Goal: Task Accomplishment & Management: Manage account settings

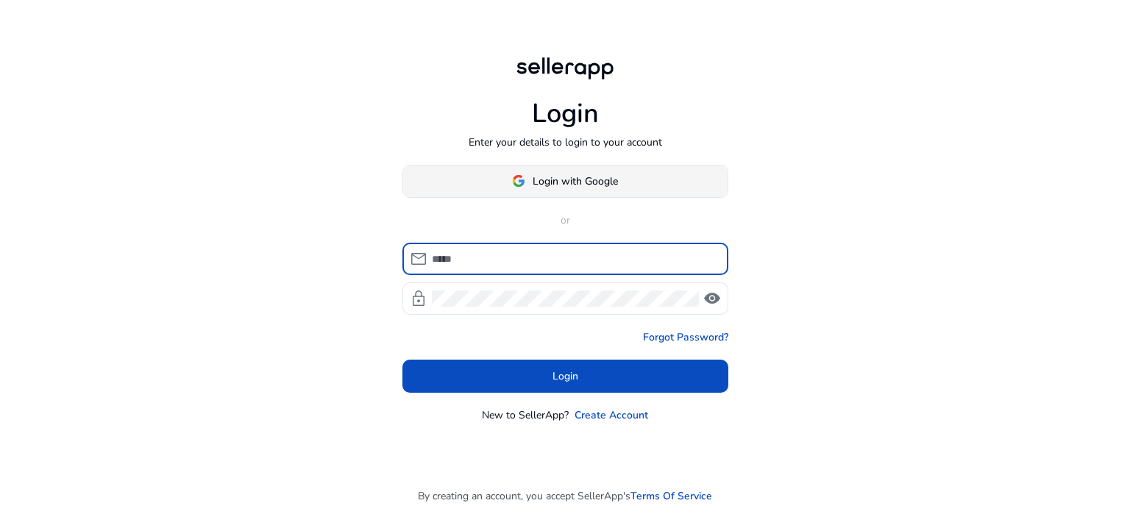
click at [516, 185] on img at bounding box center [518, 180] width 13 height 13
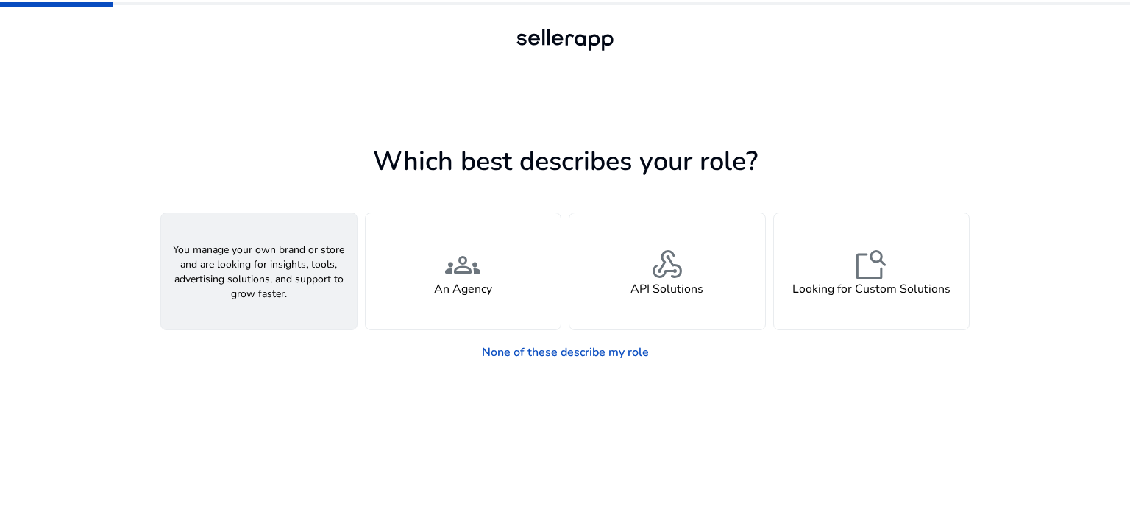
click at [308, 241] on div "person A Seller" at bounding box center [259, 271] width 196 height 116
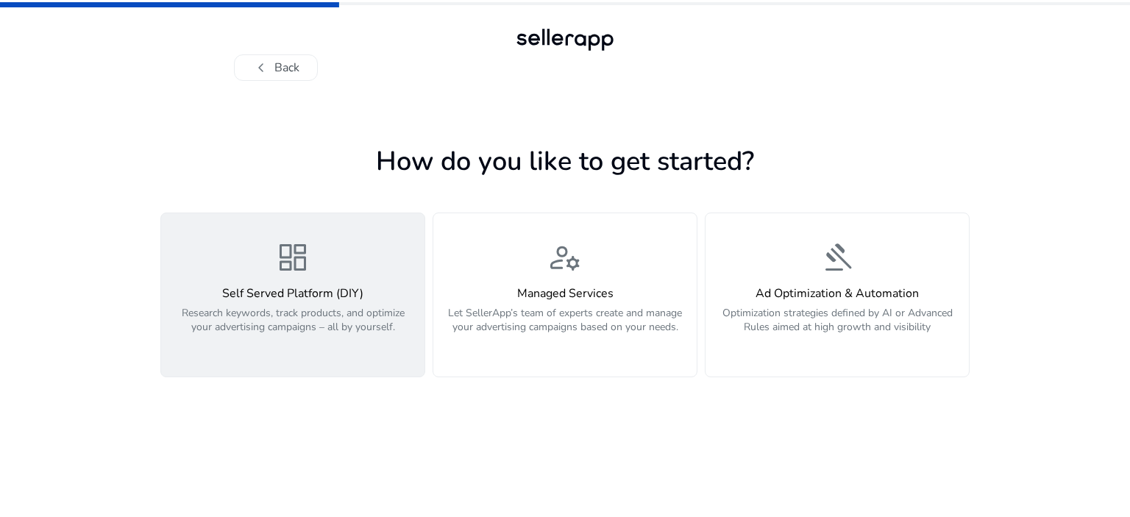
click at [378, 283] on div "dashboard Self Served Platform (DIY) Research keywords, track products, and opt…" at bounding box center [293, 295] width 246 height 110
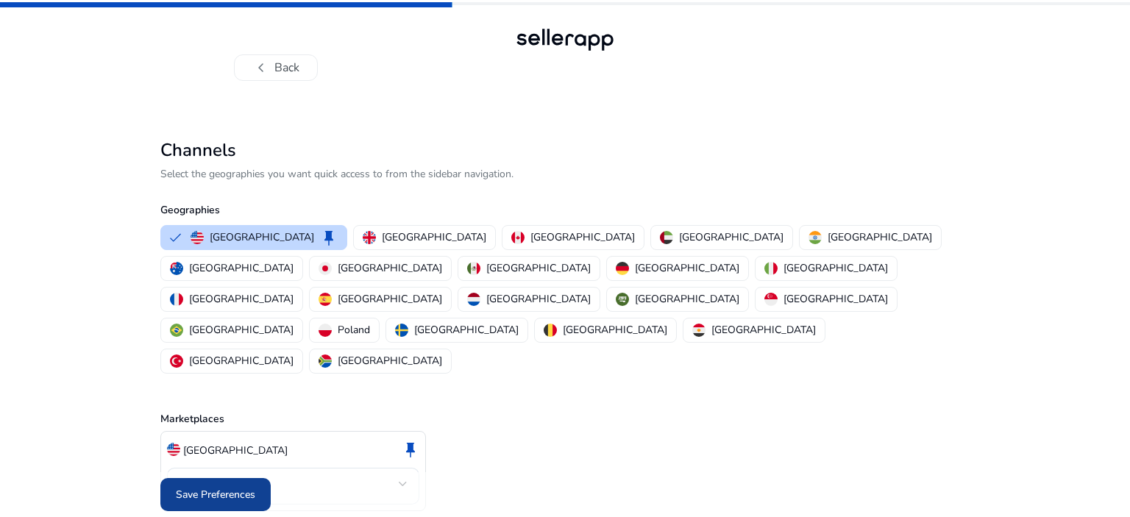
click at [217, 487] on span "Save Preferences" at bounding box center [215, 494] width 79 height 15
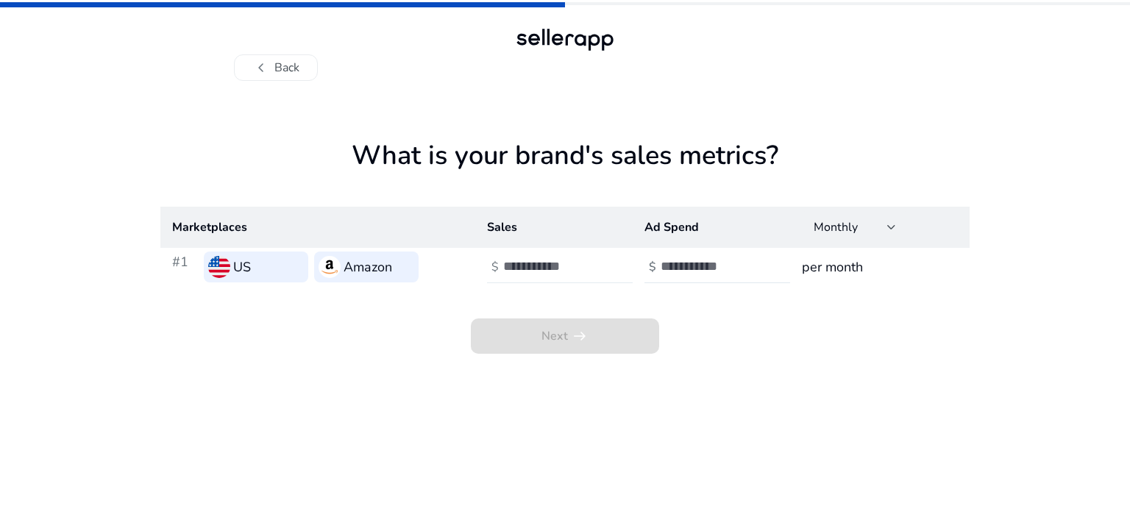
click at [521, 260] on input "number" at bounding box center [552, 266] width 99 height 16
type input "*"
click at [672, 263] on input "number" at bounding box center [710, 266] width 99 height 16
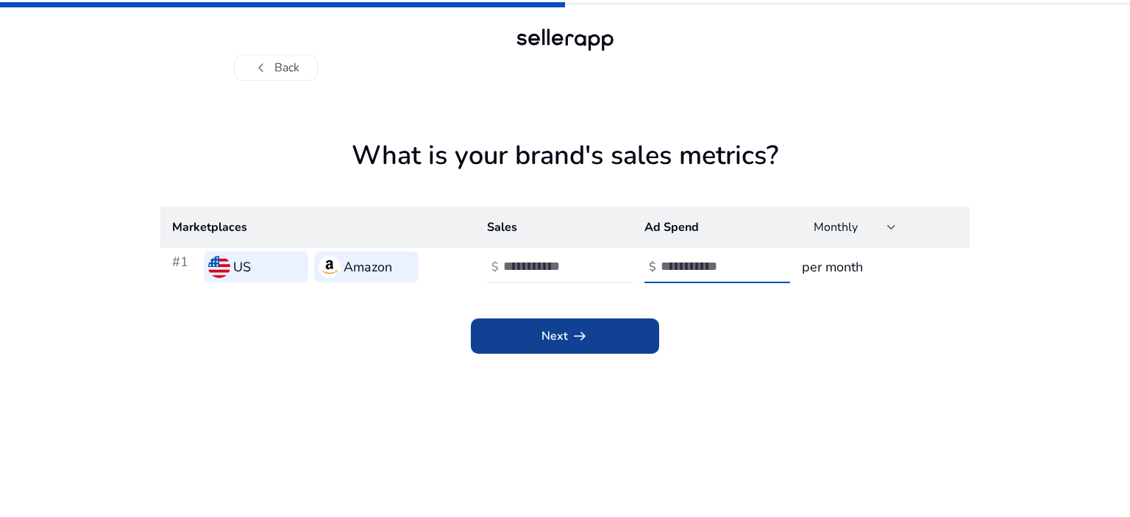
type input "*"
click at [614, 334] on span at bounding box center [565, 336] width 188 height 35
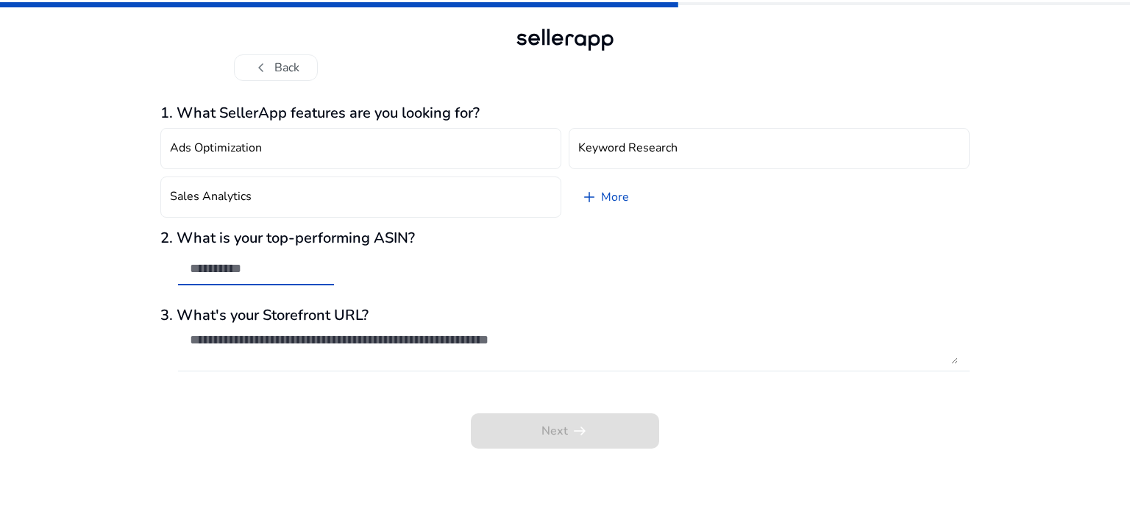
click at [281, 263] on input "text" at bounding box center [256, 268] width 132 height 16
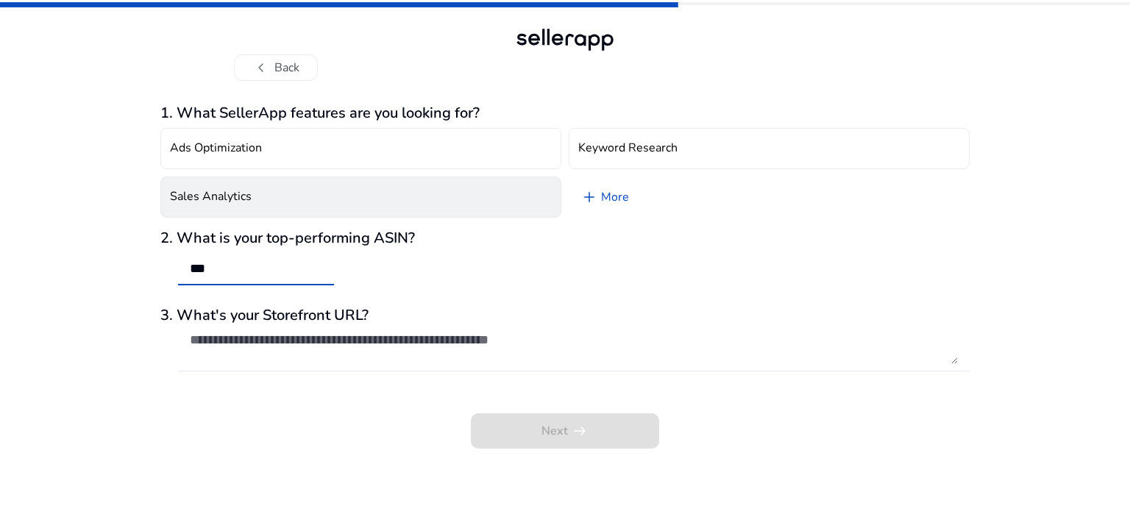
type input "***"
click at [495, 193] on button "Sales Analytics" at bounding box center [360, 197] width 401 height 41
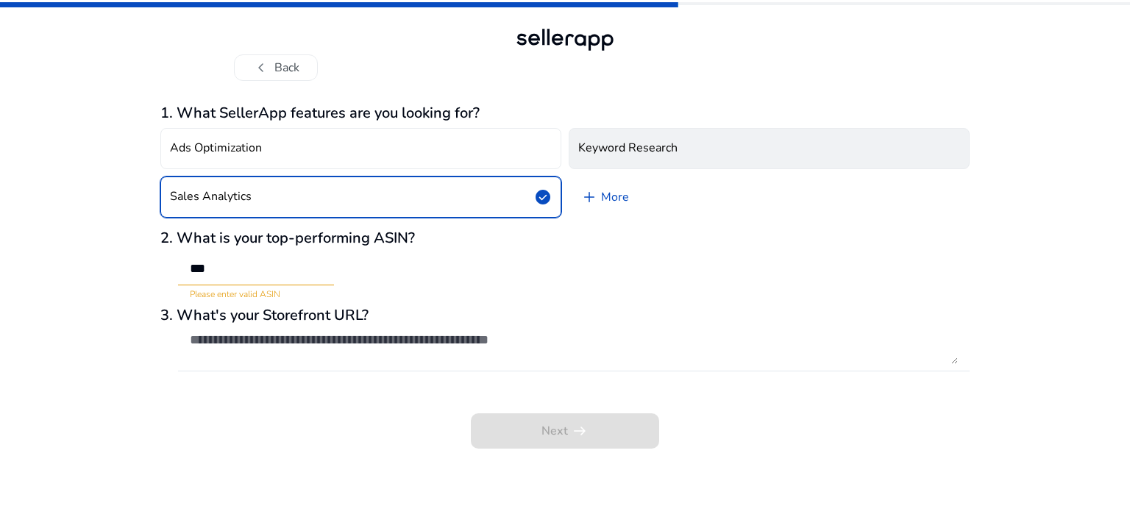
click at [650, 138] on button "Keyword Research" at bounding box center [769, 148] width 401 height 41
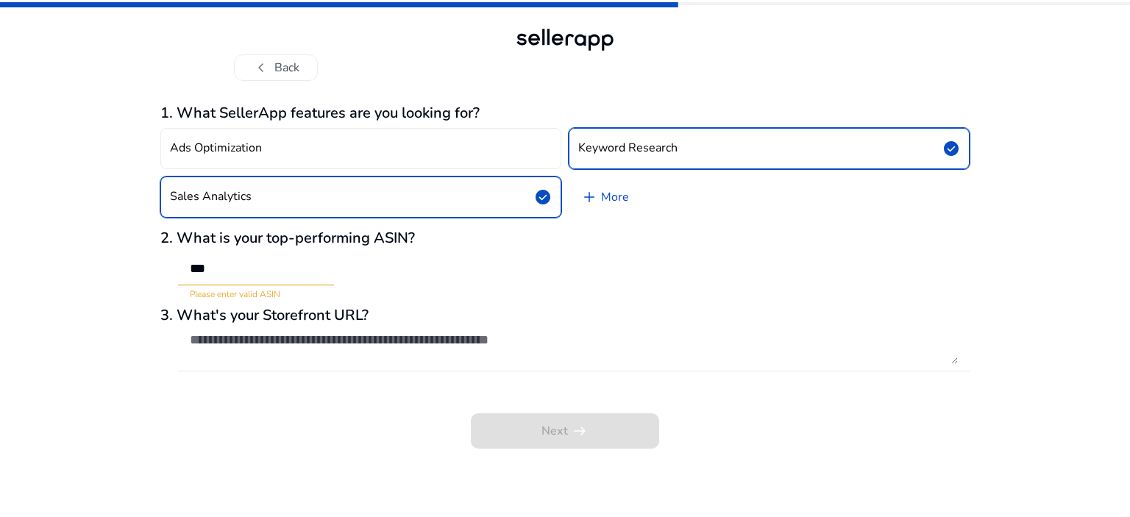
click at [263, 375] on div at bounding box center [574, 379] width 792 height 15
click at [263, 342] on textarea at bounding box center [574, 348] width 768 height 32
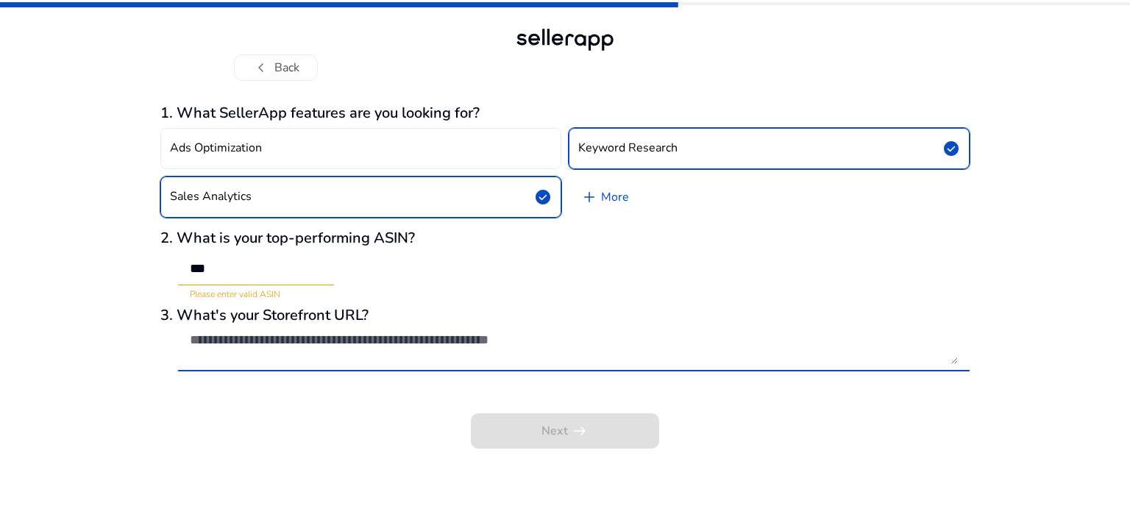
paste textarea "**********"
type textarea "**********"
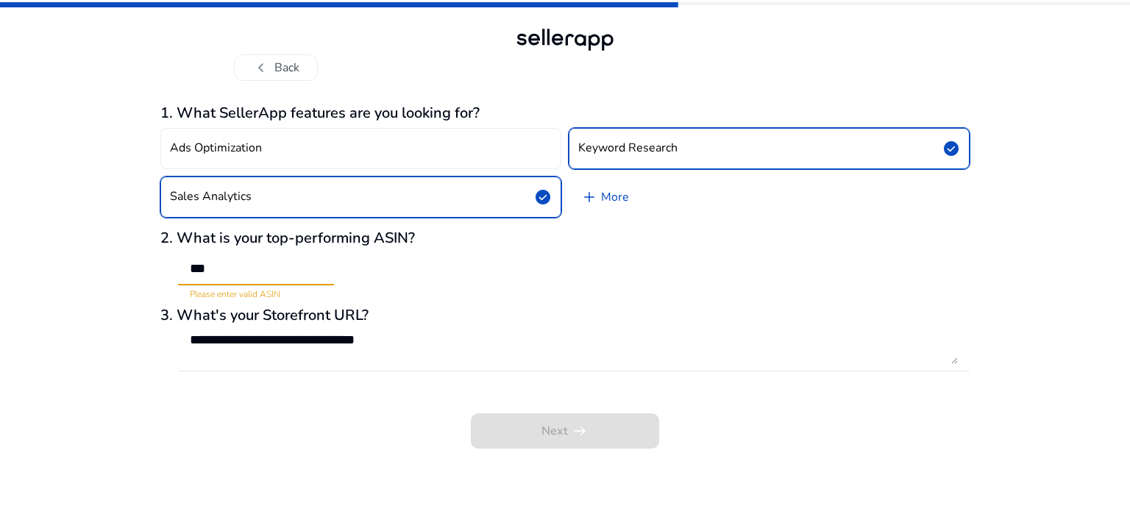
click at [212, 267] on input "***" at bounding box center [256, 268] width 132 height 16
type input "*"
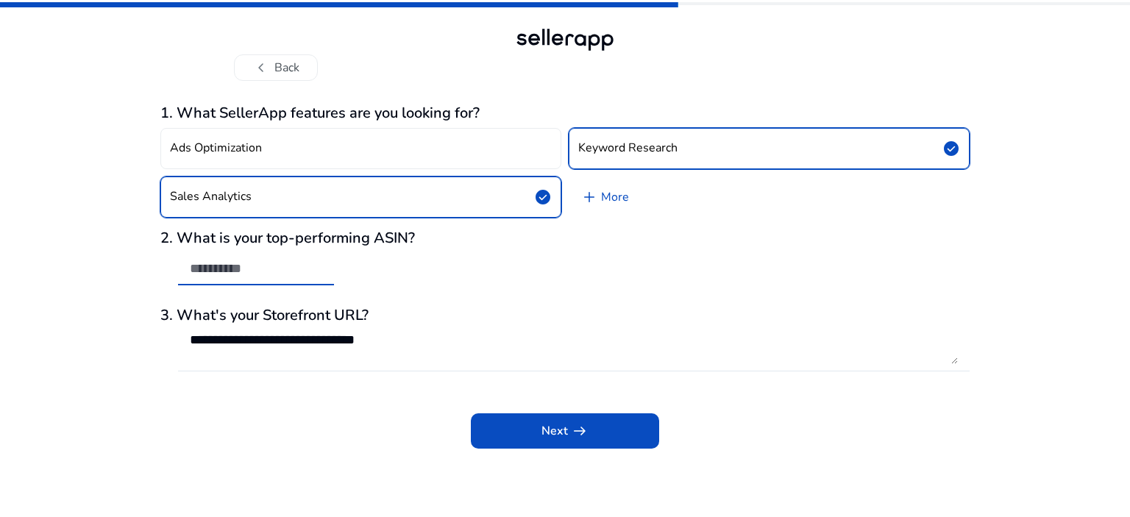
paste input "**********"
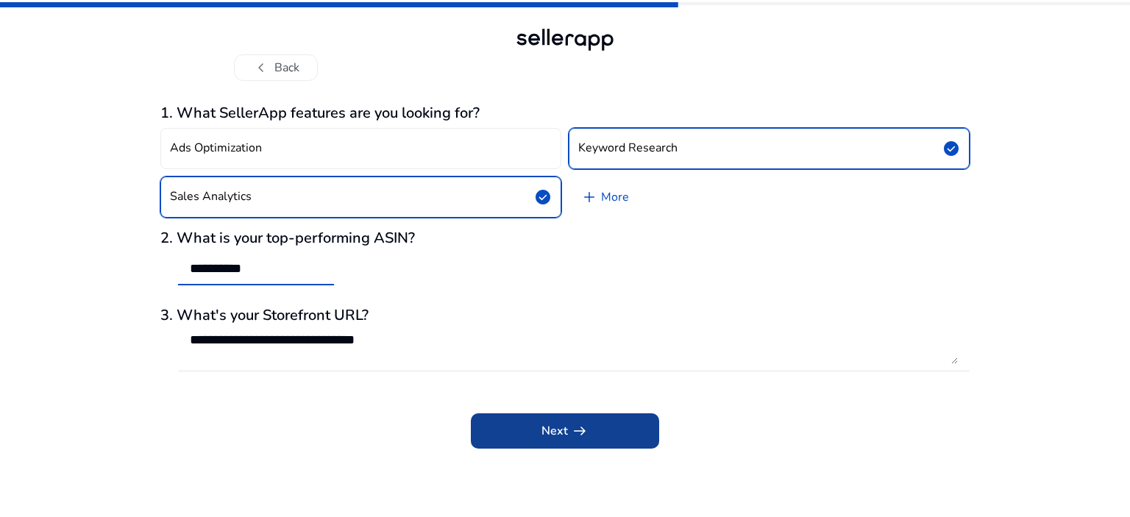
type input "**********"
click at [572, 430] on span "arrow_right_alt" at bounding box center [580, 431] width 18 height 18
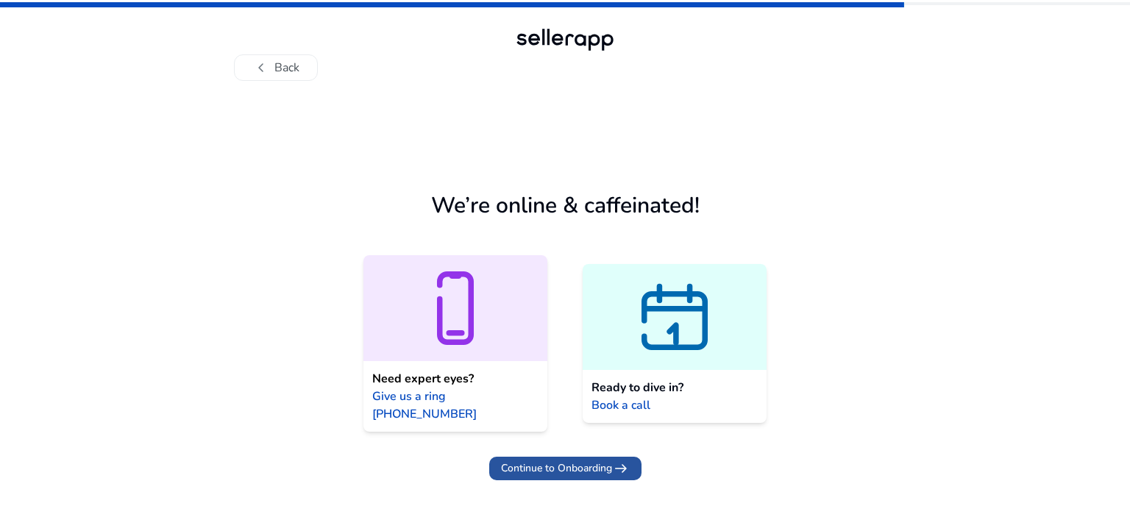
click at [597, 461] on span "Continue to Onboarding" at bounding box center [556, 468] width 111 height 15
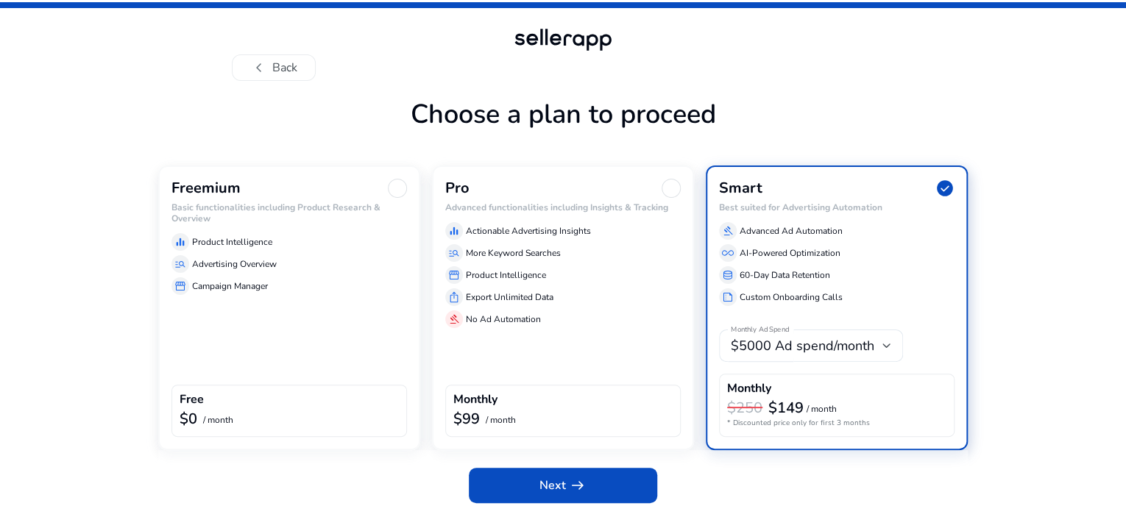
click at [296, 363] on div "Freemium Basic functionalities including Product Research & Overview equalizer …" at bounding box center [289, 308] width 262 height 285
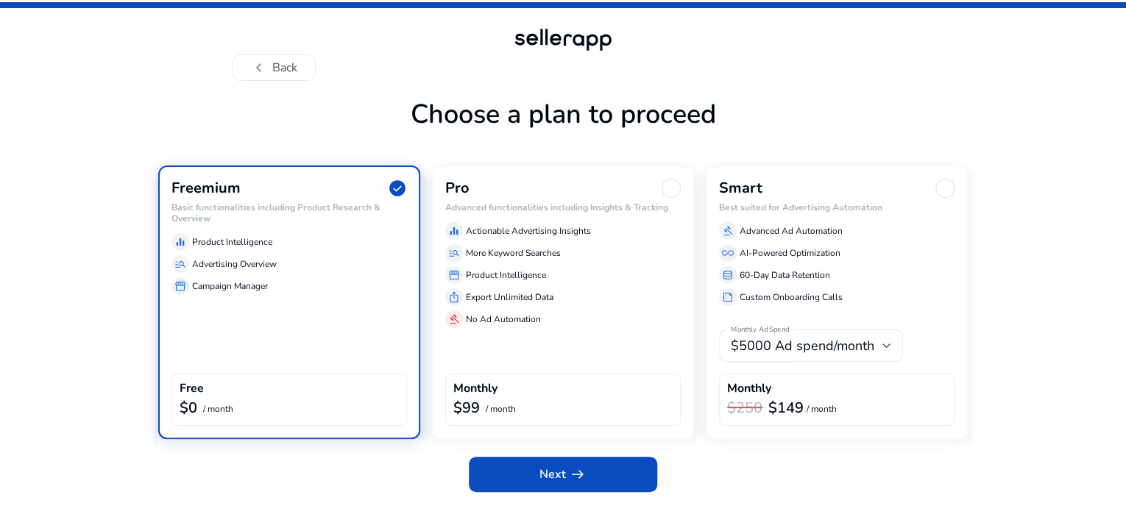
scroll to position [32, 0]
click at [556, 483] on span "Next arrow_right_alt" at bounding box center [562, 475] width 47 height 18
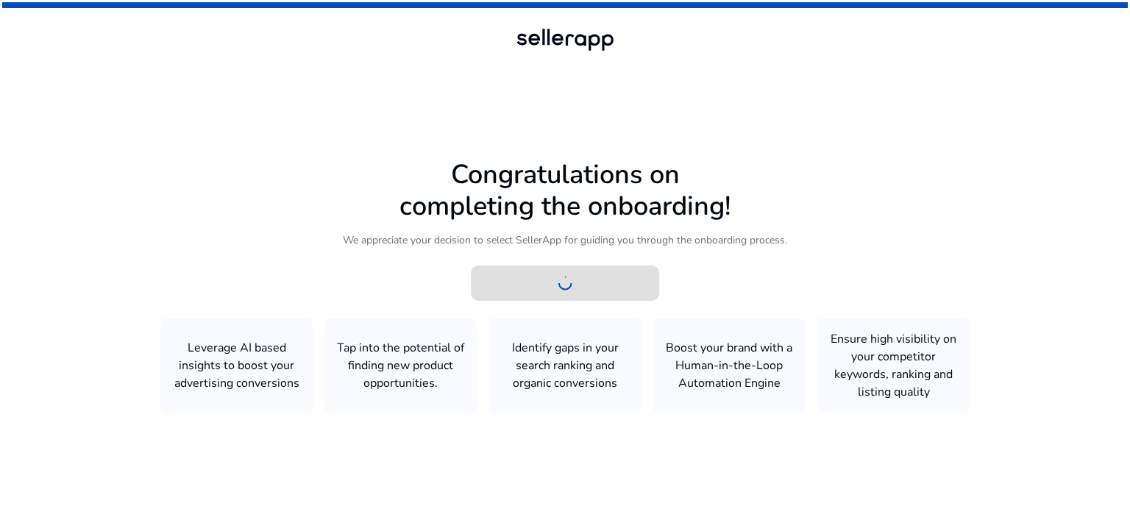
scroll to position [0, 0]
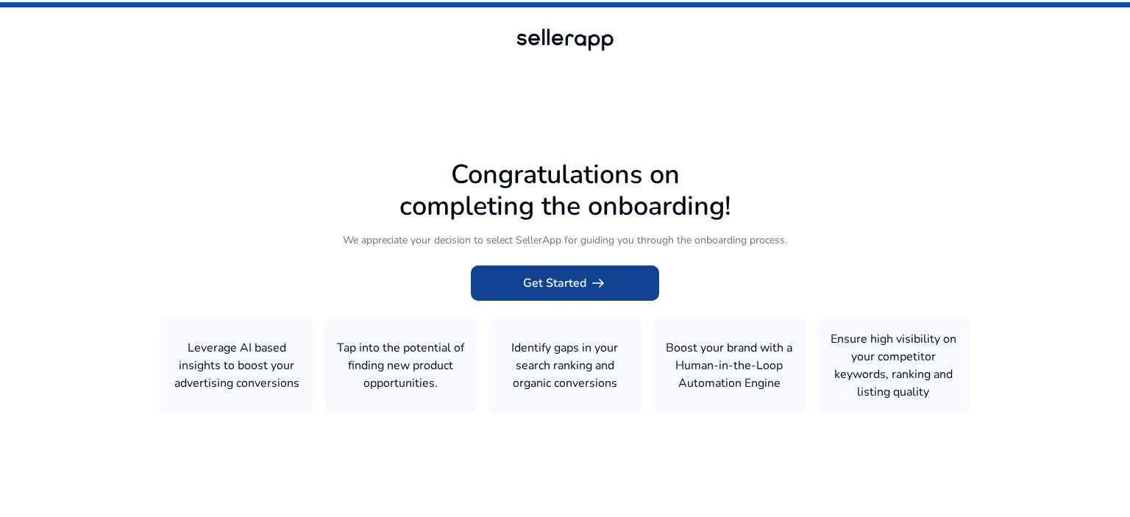
click at [600, 285] on span "arrow_right_alt" at bounding box center [598, 283] width 18 height 18
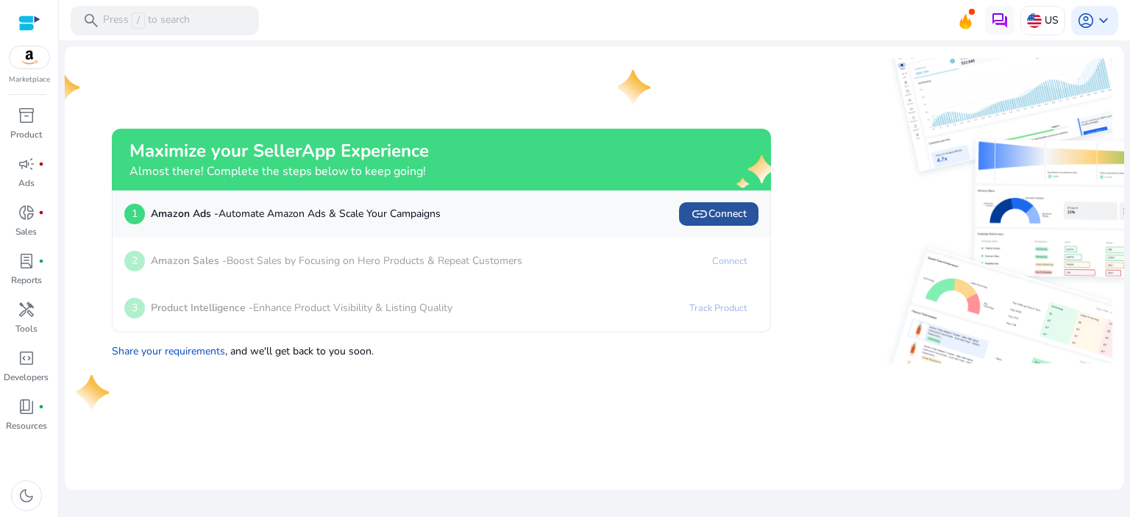
click at [708, 210] on span "link" at bounding box center [700, 214] width 18 height 18
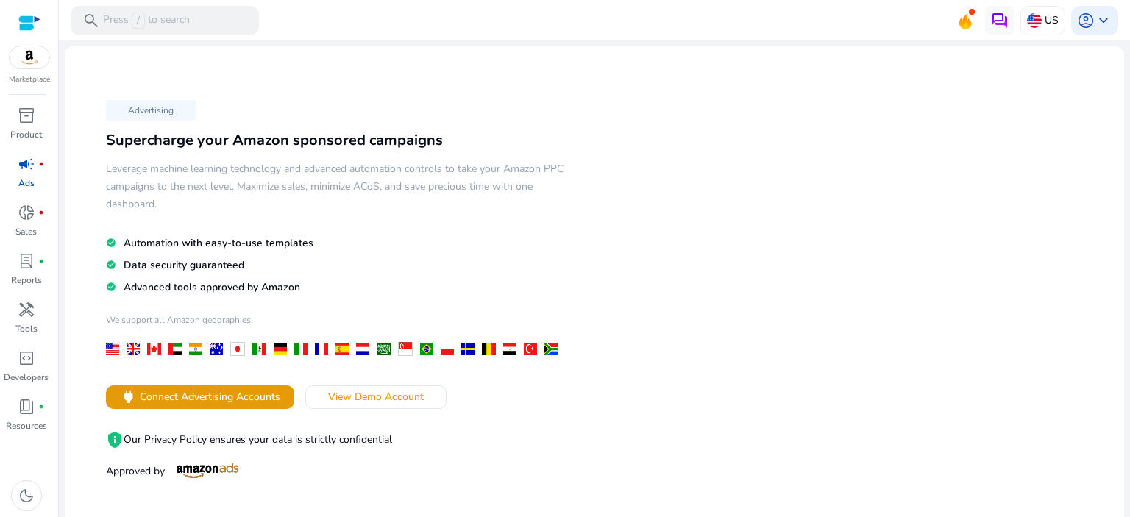
scroll to position [74, 0]
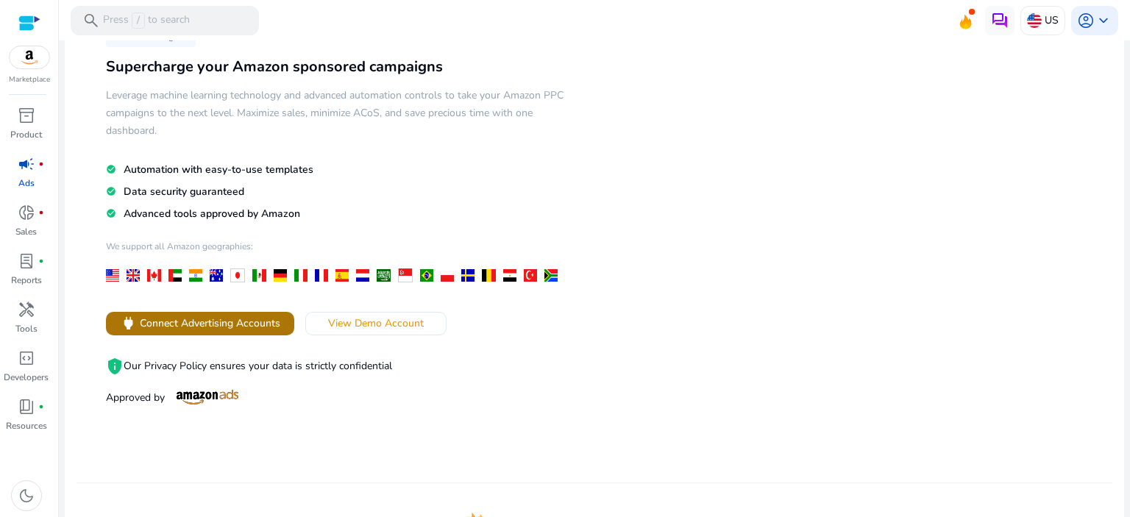
click at [277, 326] on span "Connect Advertising Accounts" at bounding box center [210, 323] width 141 height 15
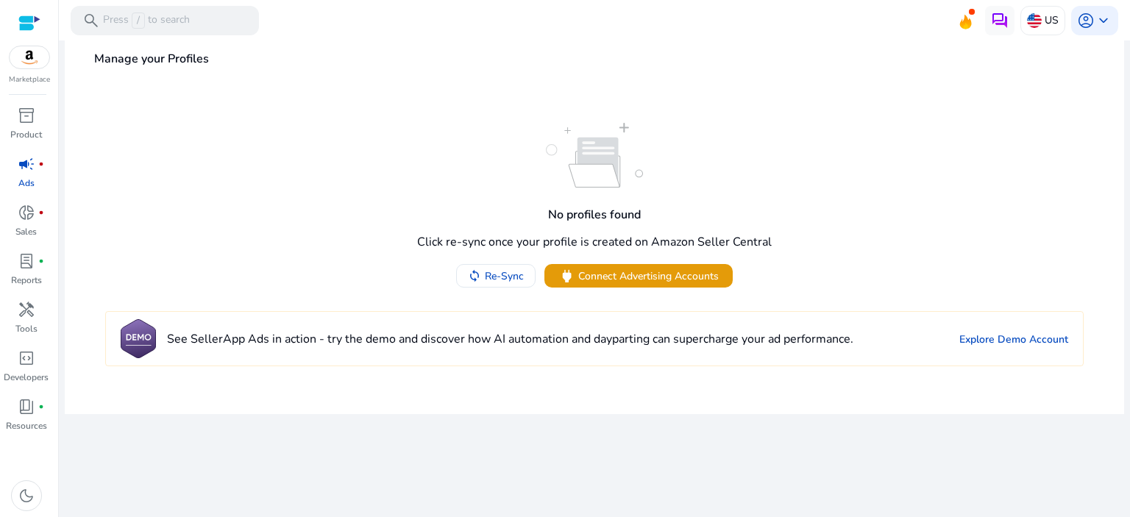
click at [38, 54] on img at bounding box center [30, 57] width 40 height 22
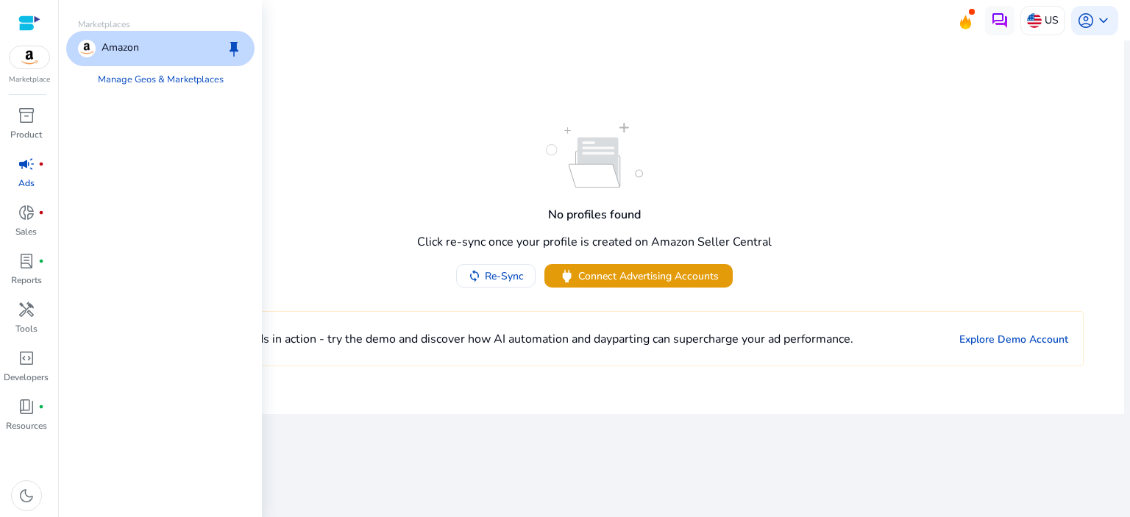
click at [91, 50] on img at bounding box center [87, 49] width 18 height 18
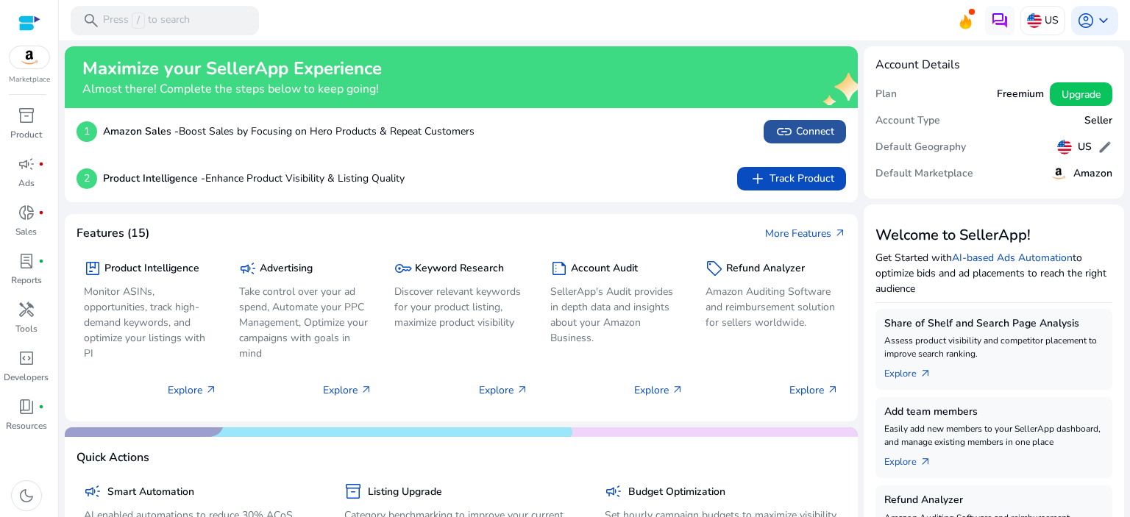
click at [776, 127] on span "link" at bounding box center [784, 132] width 18 height 18
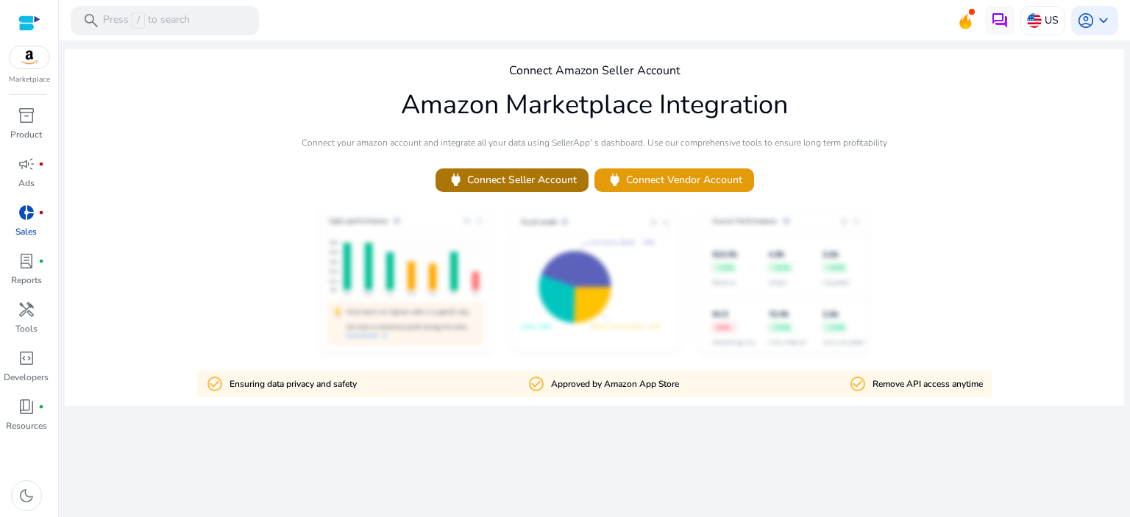
click at [536, 180] on span "power Connect Seller Account" at bounding box center [511, 179] width 129 height 17
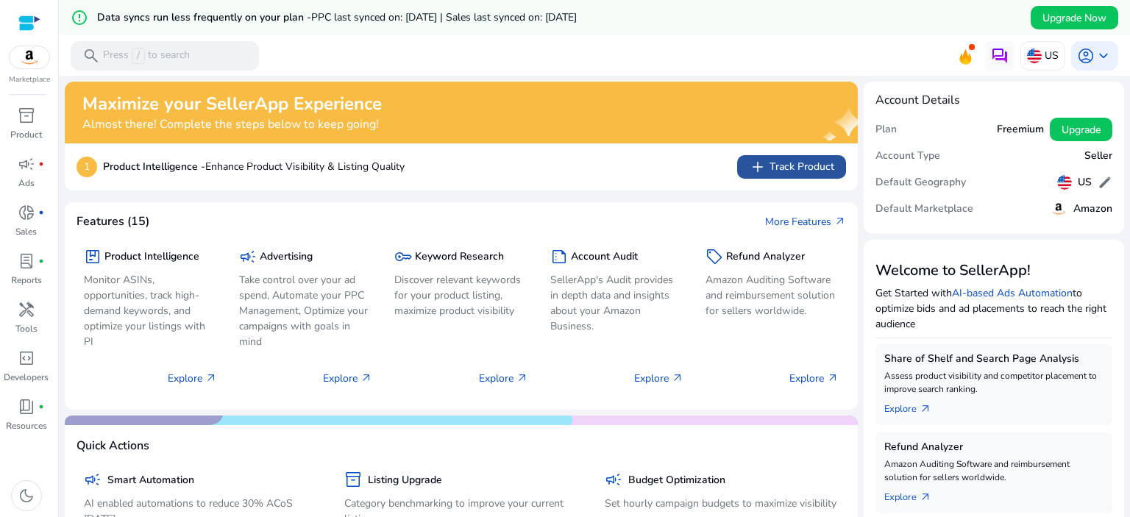
click at [770, 167] on span "add Track Product" at bounding box center [791, 167] width 85 height 18
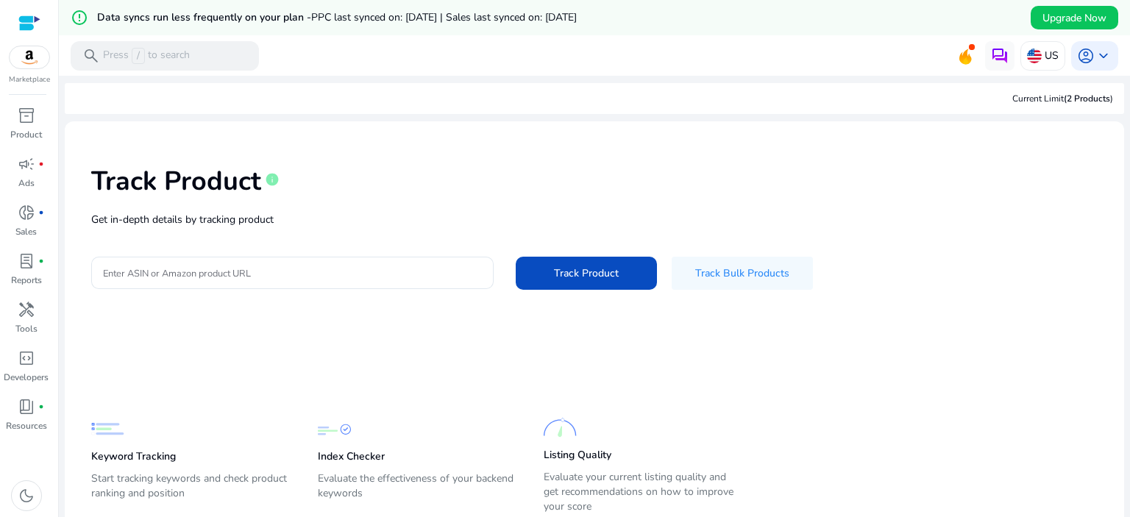
click at [32, 60] on img at bounding box center [30, 57] width 40 height 22
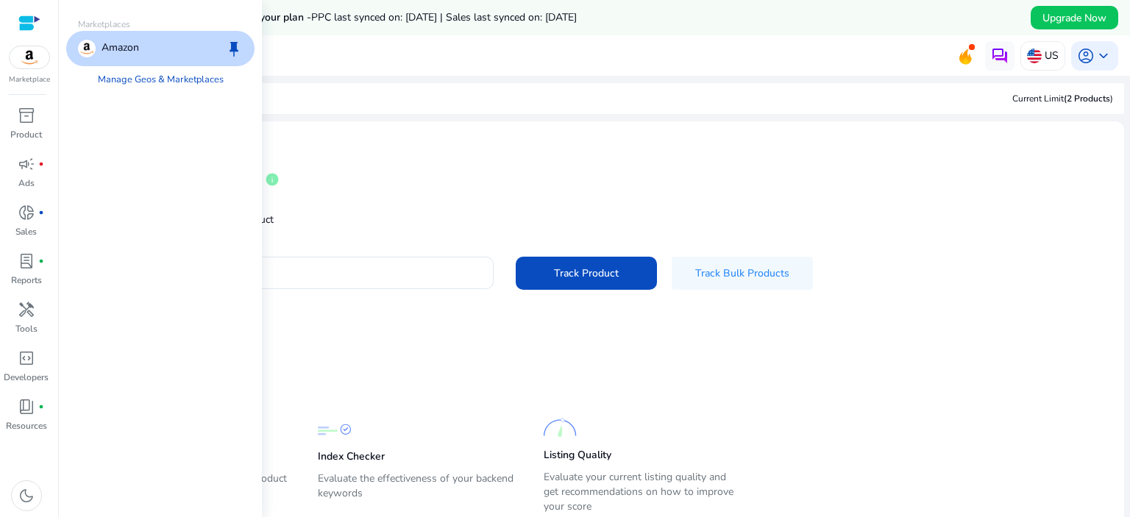
click at [118, 51] on p "Amazon" at bounding box center [121, 49] width 38 height 18
